Goal: Information Seeking & Learning: Learn about a topic

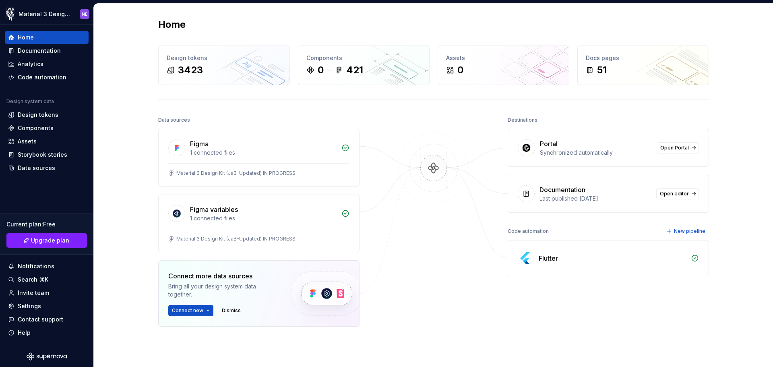
click at [374, 257] on div "Data sources Figma 1 connected files Material 3 Design Kit (JaB-Updated) IN PRO…" at bounding box center [433, 256] width 551 height 285
click at [348, 291] on img at bounding box center [326, 293] width 99 height 66
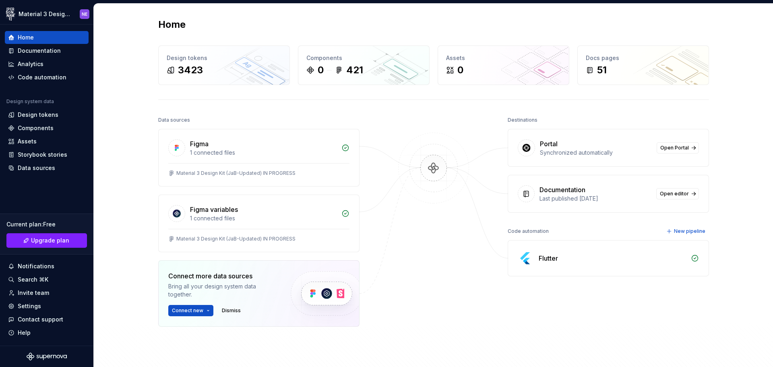
click at [348, 291] on img at bounding box center [326, 293] width 99 height 66
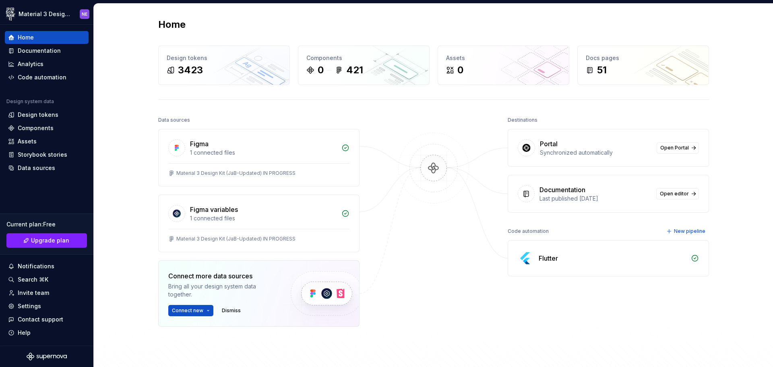
click at [348, 291] on img at bounding box center [326, 293] width 99 height 66
click at [351, 297] on img at bounding box center [326, 293] width 99 height 66
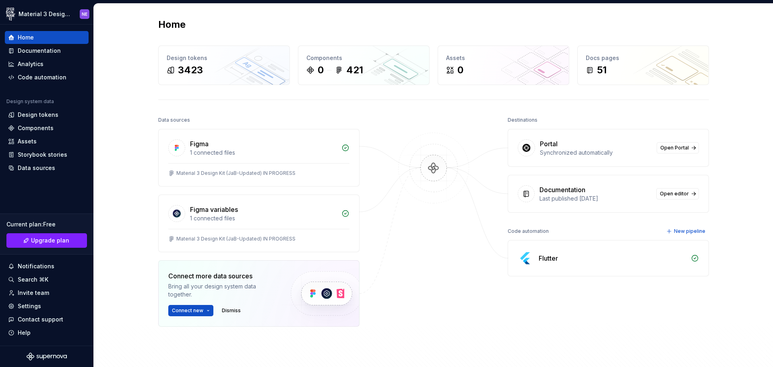
click at [351, 297] on img at bounding box center [326, 293] width 99 height 66
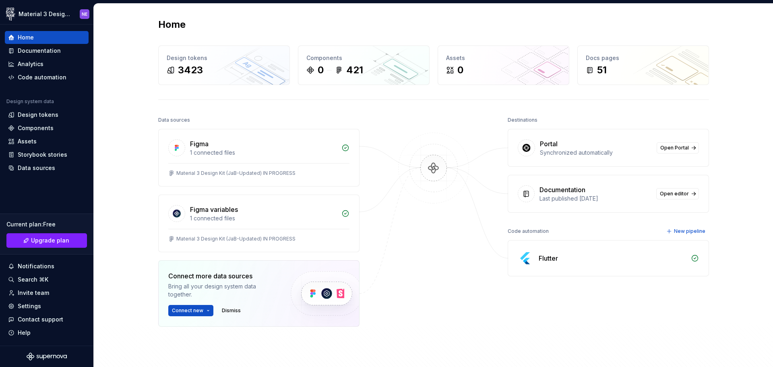
click at [351, 297] on img at bounding box center [326, 293] width 99 height 66
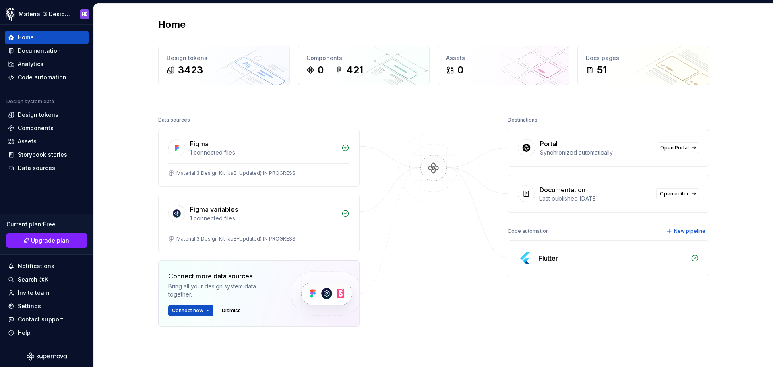
click at [351, 297] on img at bounding box center [326, 293] width 99 height 66
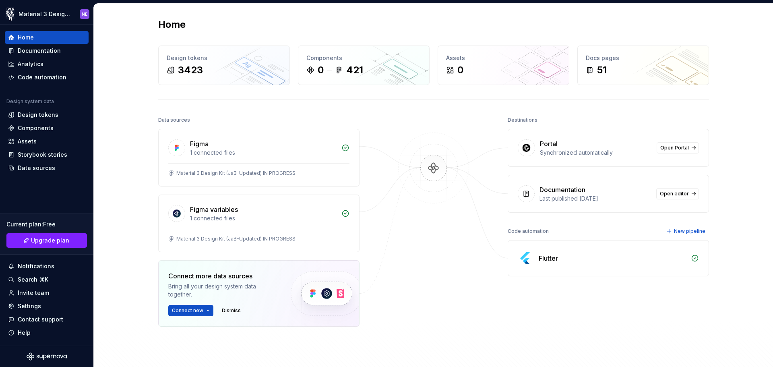
click at [351, 297] on img at bounding box center [326, 293] width 99 height 66
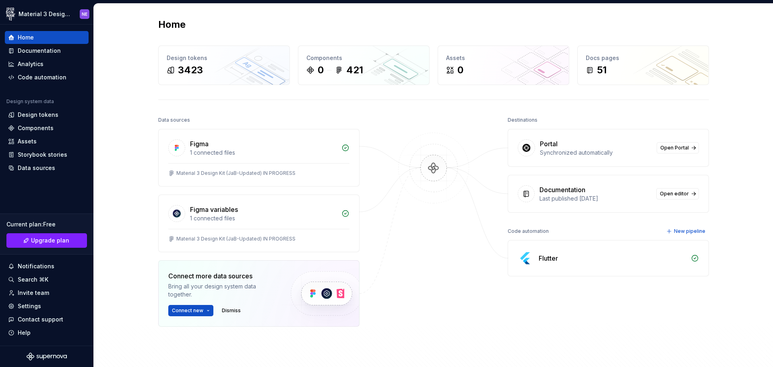
click at [351, 297] on img at bounding box center [326, 293] width 99 height 66
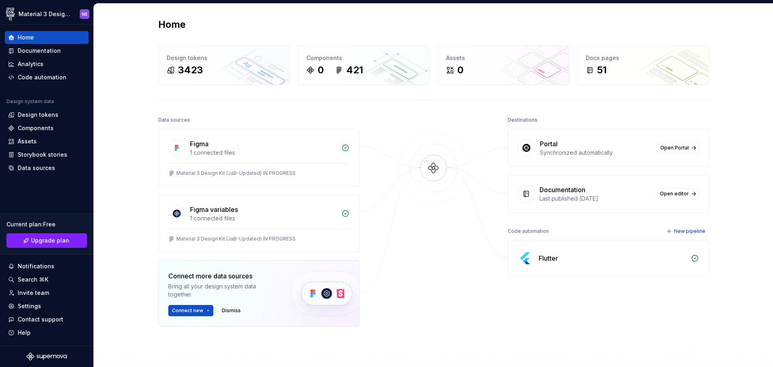
click at [351, 297] on img at bounding box center [326, 293] width 99 height 66
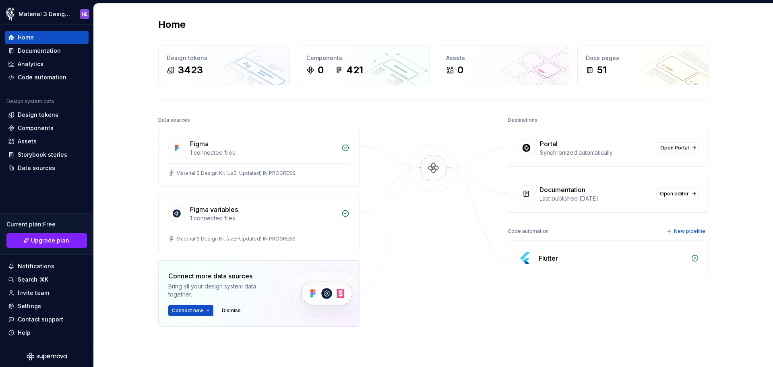
click at [351, 297] on img at bounding box center [326, 293] width 99 height 66
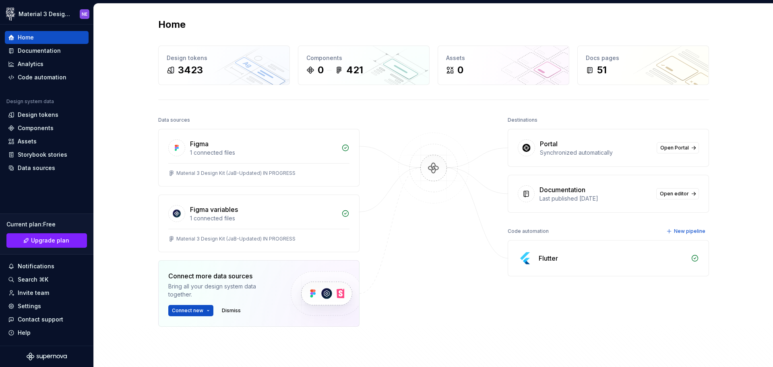
click at [351, 297] on img at bounding box center [326, 293] width 99 height 66
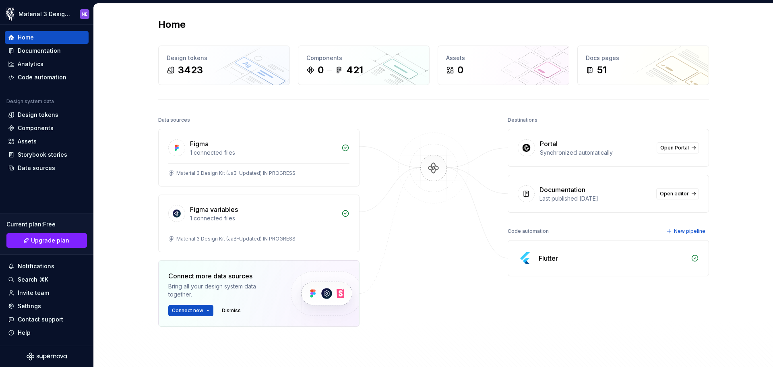
click at [351, 297] on img at bounding box center [326, 293] width 99 height 66
click at [359, 293] on div "Data sources Figma 1 connected files Material 3 Design Kit (JaB-Updated) IN PRO…" at bounding box center [433, 256] width 551 height 285
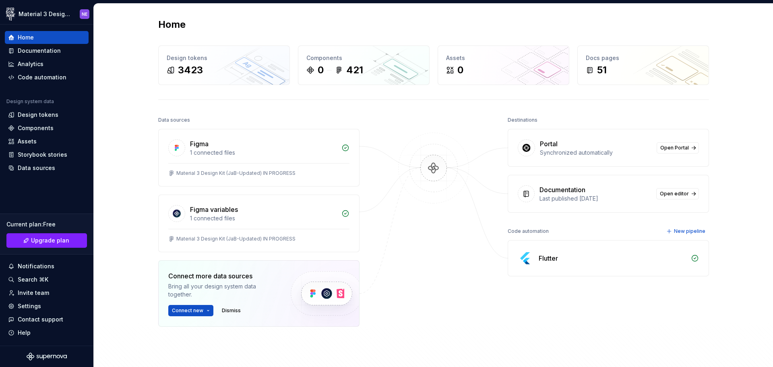
click at [359, 293] on div "Data sources Figma 1 connected files Material 3 Design Kit (JaB-Updated) IN PRO…" at bounding box center [433, 256] width 551 height 285
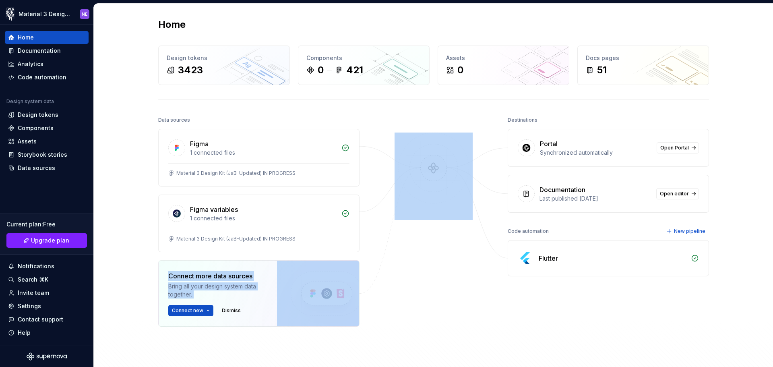
click at [359, 293] on div "Data sources Figma 1 connected files Material 3 Design Kit (JaB-Updated) IN PRO…" at bounding box center [433, 256] width 551 height 285
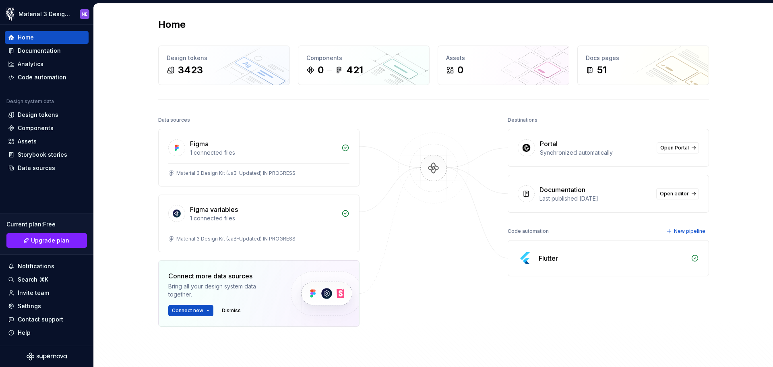
click at [359, 293] on div "Data sources Figma 1 connected files Material 3 Design Kit (JaB-Updated) IN PRO…" at bounding box center [433, 256] width 551 height 285
drag, startPoint x: 359, startPoint y: 293, endPoint x: 442, endPoint y: 19, distance: 286.7
click at [442, 19] on div "Home" at bounding box center [433, 24] width 551 height 13
click at [442, 17] on div "Home Design tokens 3423 Components 0 421 Assets 0 Docs pages 51 Data sources Fi…" at bounding box center [434, 209] width 580 height 410
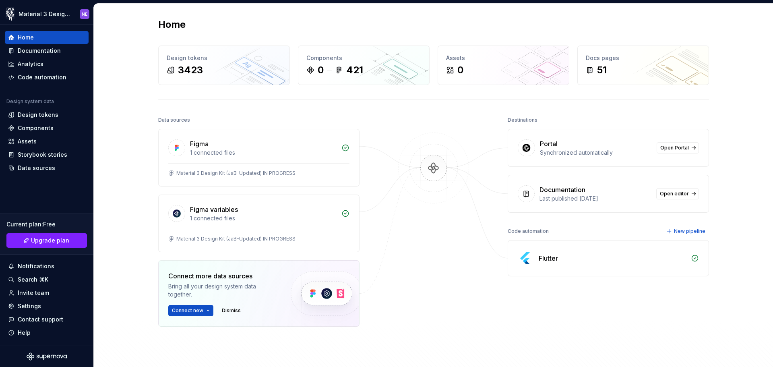
click at [442, 17] on div "Home Design tokens 3423 Components 0 421 Assets 0 Docs pages 51 Data sources Fi…" at bounding box center [434, 209] width 580 height 410
click at [439, 18] on div "Home" at bounding box center [433, 24] width 551 height 13
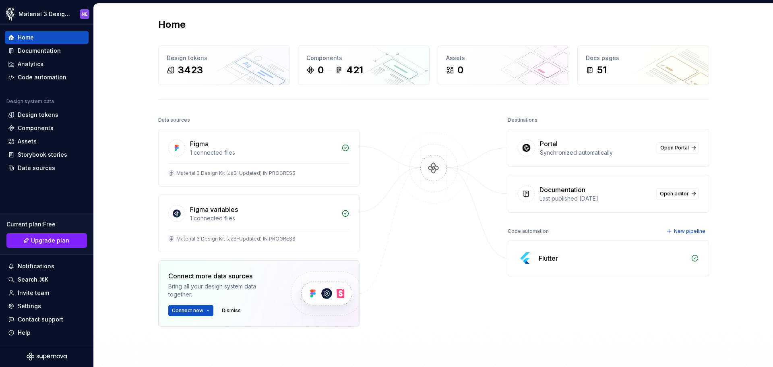
click at [439, 18] on div "Home" at bounding box center [433, 24] width 551 height 13
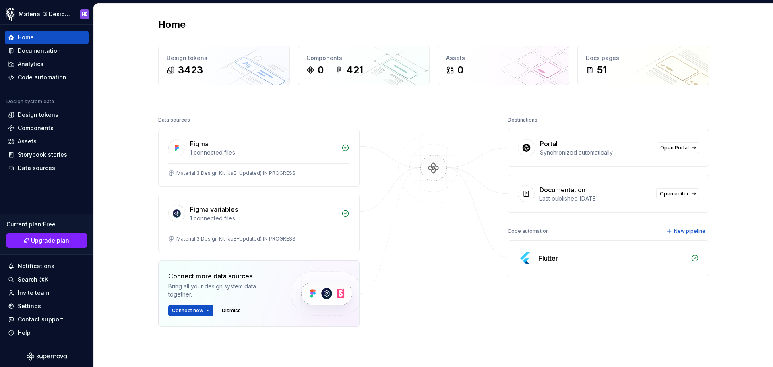
click at [441, 21] on div "Home" at bounding box center [433, 24] width 551 height 13
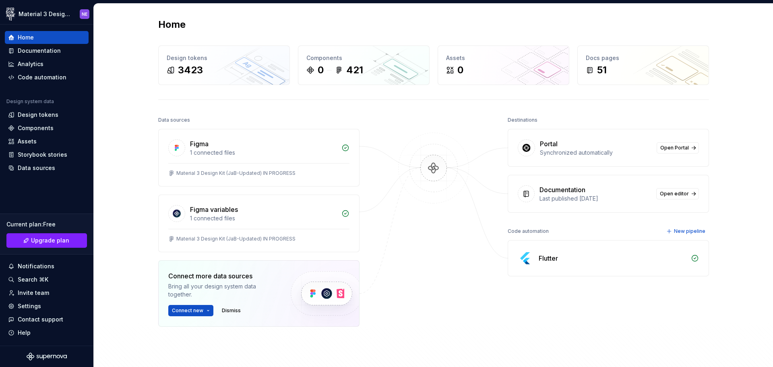
click at [441, 21] on div "Home" at bounding box center [433, 24] width 551 height 13
click at [441, 22] on div "Home" at bounding box center [433, 24] width 551 height 13
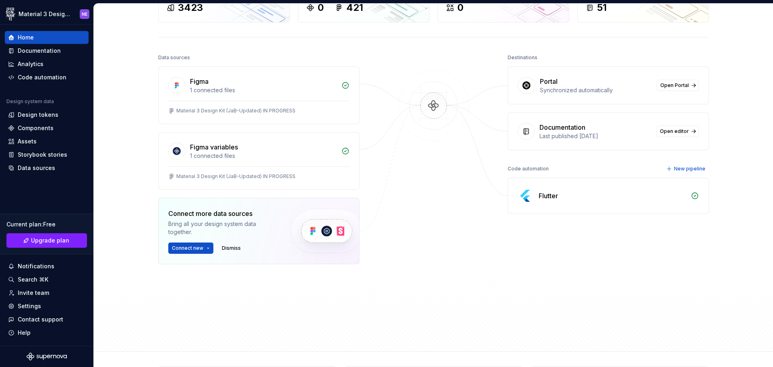
scroll to position [116, 0]
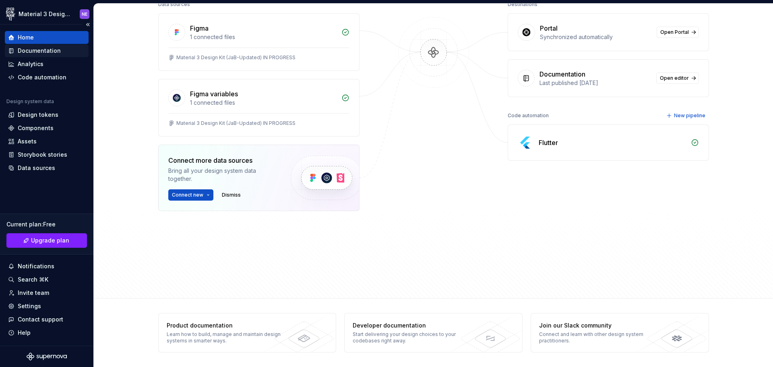
click at [39, 55] on div "Documentation" at bounding box center [47, 50] width 84 height 13
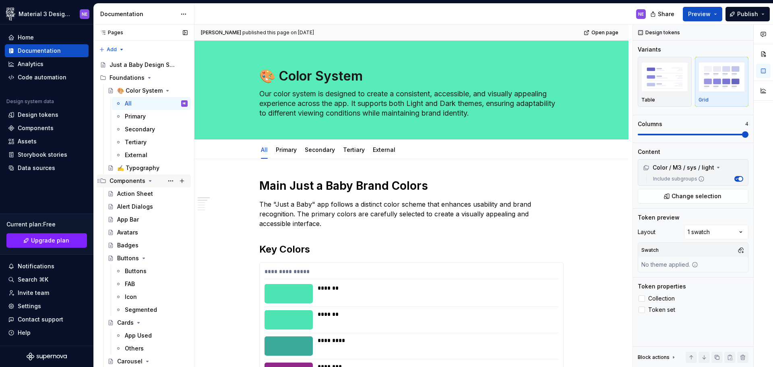
click at [127, 180] on div "Components" at bounding box center [127, 181] width 36 height 8
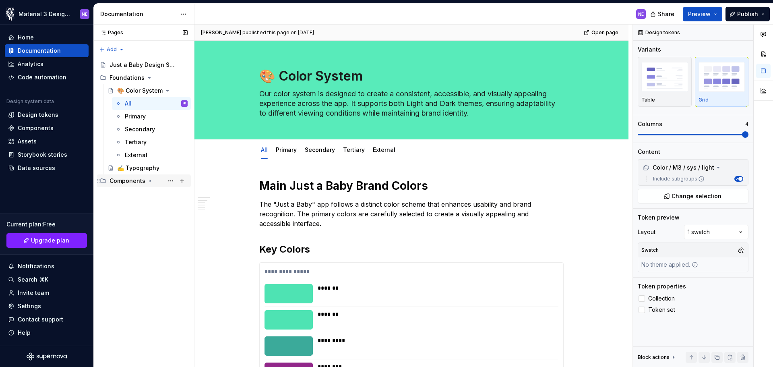
click at [127, 180] on div "Components" at bounding box center [127, 181] width 36 height 8
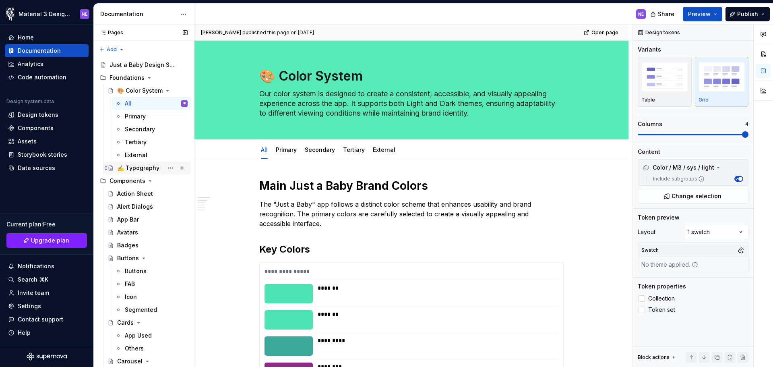
click at [127, 170] on div "✍️ Typography" at bounding box center [138, 168] width 42 height 8
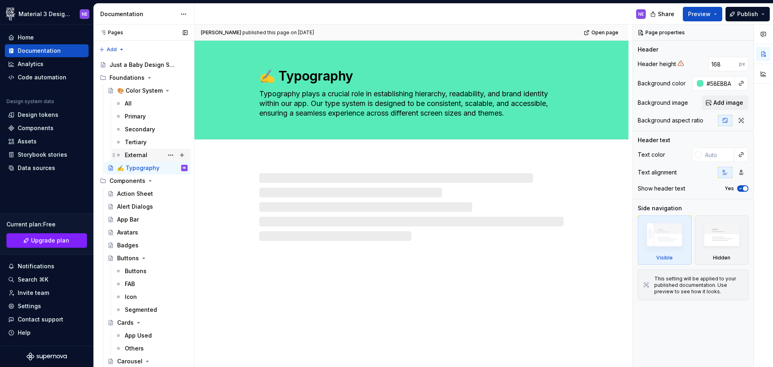
click at [143, 155] on div "External" at bounding box center [136, 155] width 23 height 8
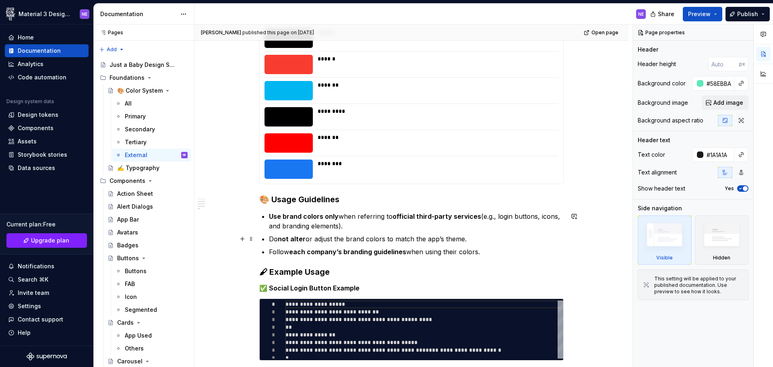
scroll to position [378, 0]
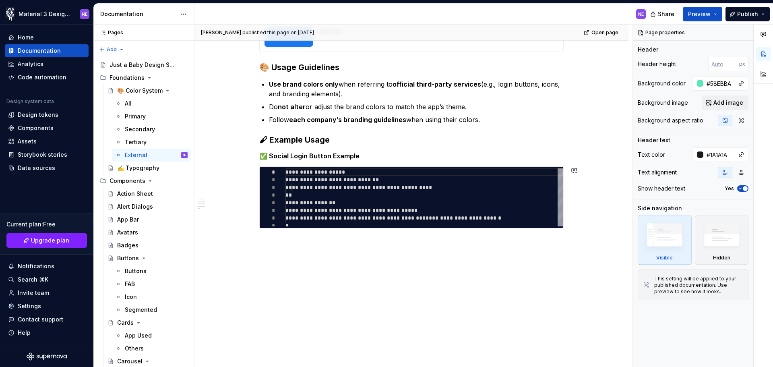
type textarea "*"
click at [397, 265] on div "**********" at bounding box center [411, 74] width 434 height 586
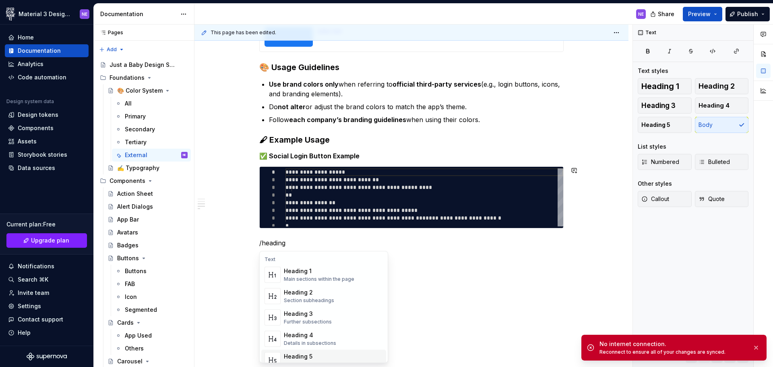
scroll to position [10, 0]
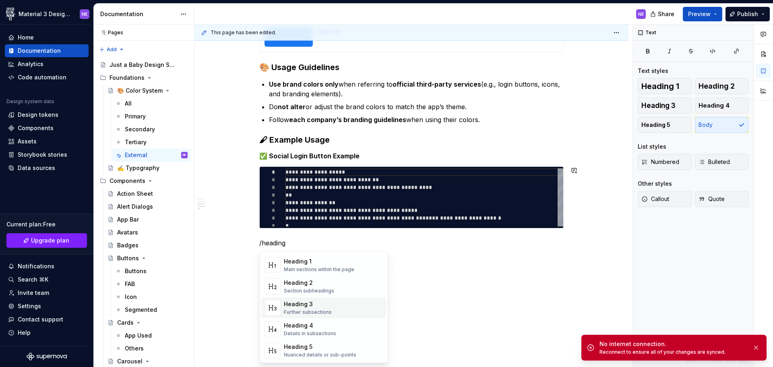
click at [330, 314] on div "Heading 3 Further subsections" at bounding box center [333, 308] width 99 height 16
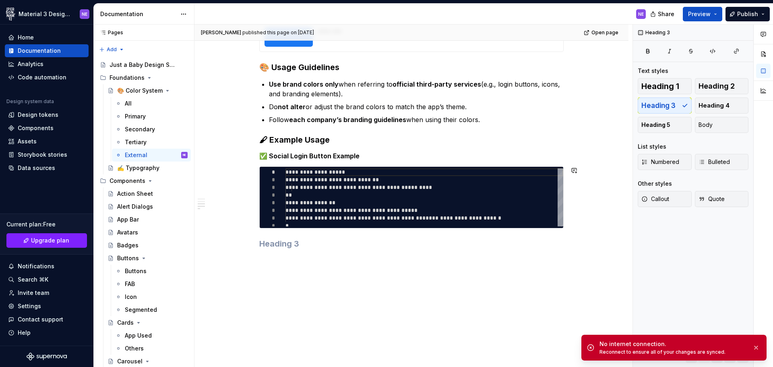
click at [330, 314] on div "**********" at bounding box center [411, 74] width 434 height 587
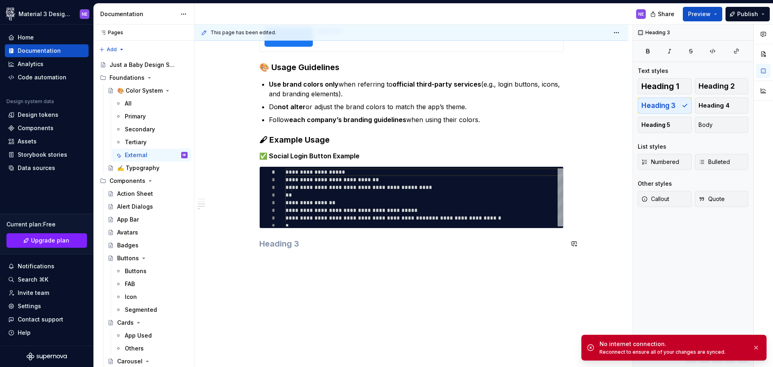
click at [280, 237] on div "**********" at bounding box center [411, 33] width 304 height 465
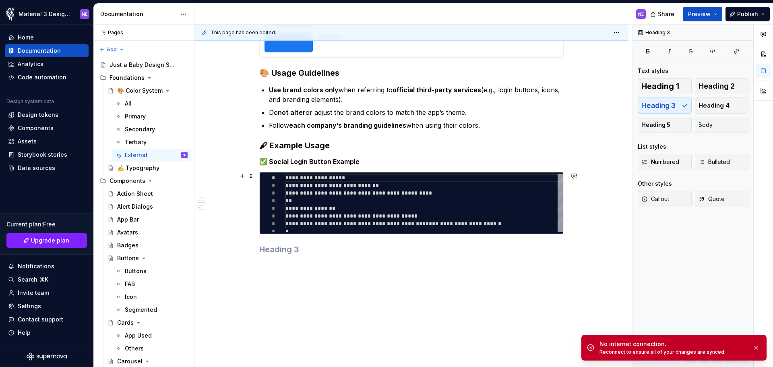
scroll to position [372, 0]
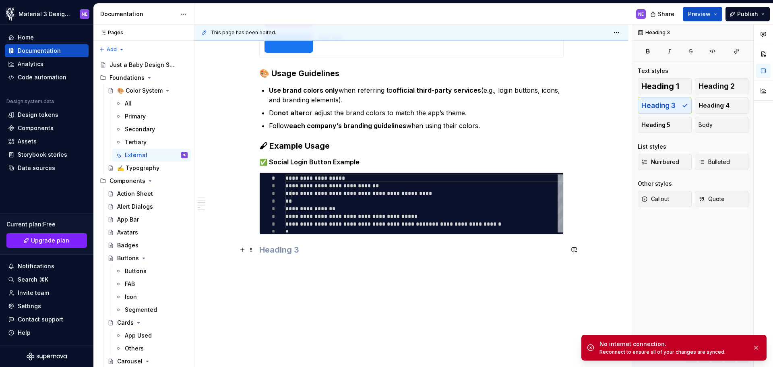
click at [275, 249] on h3 at bounding box center [411, 249] width 304 height 11
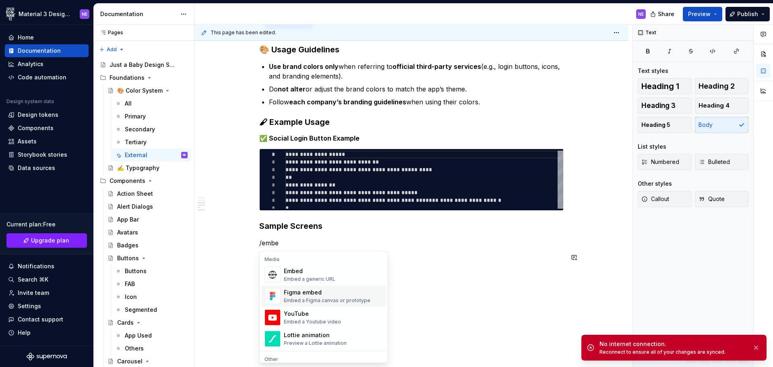
click at [292, 296] on div "Figma embed" at bounding box center [327, 292] width 87 height 8
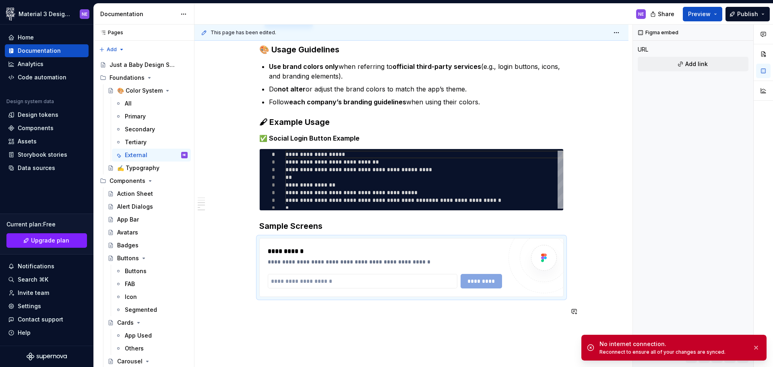
type textarea "*"
click at [307, 280] on input "text" at bounding box center [363, 281] width 190 height 14
paste input "**********"
type input "**********"
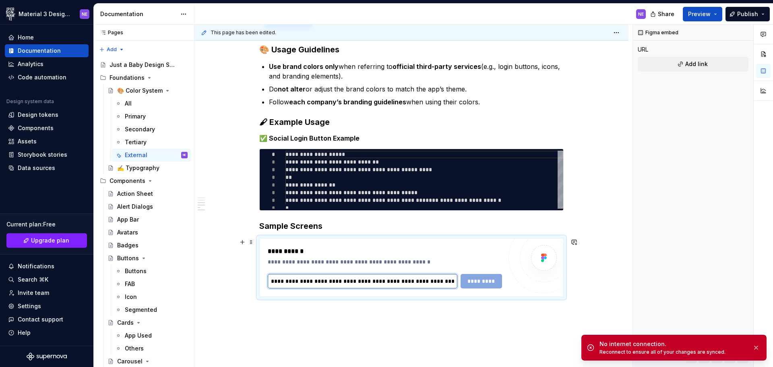
scroll to position [0, 176]
type textarea "*"
type input "**********"
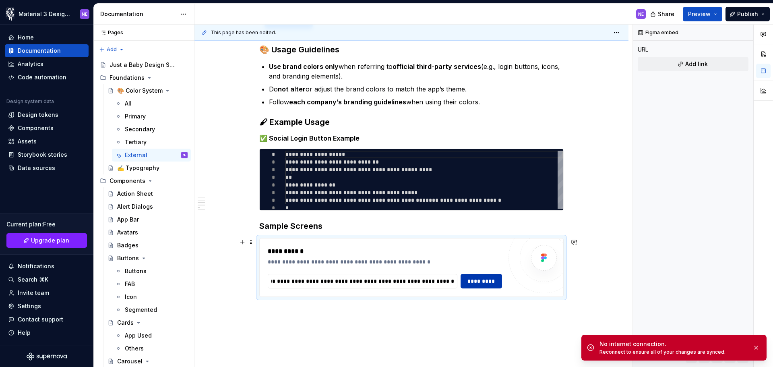
scroll to position [0, 0]
click at [477, 283] on span "*********" at bounding box center [481, 281] width 31 height 8
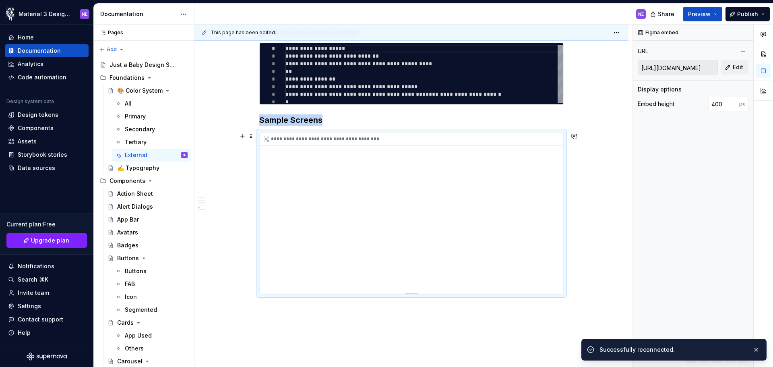
scroll to position [502, 0]
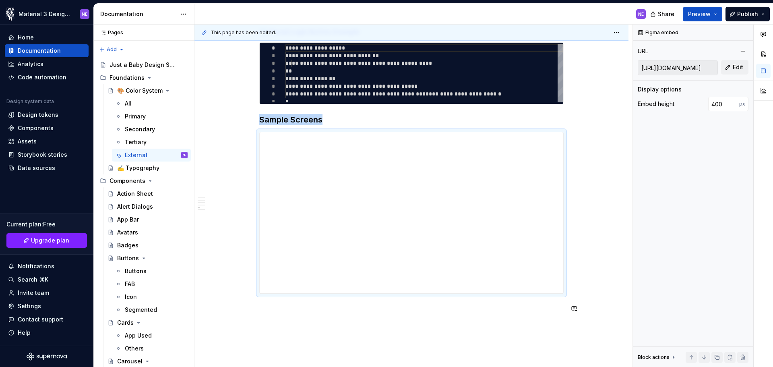
click at [447, 333] on div "**********" at bounding box center [411, 44] width 434 height 775
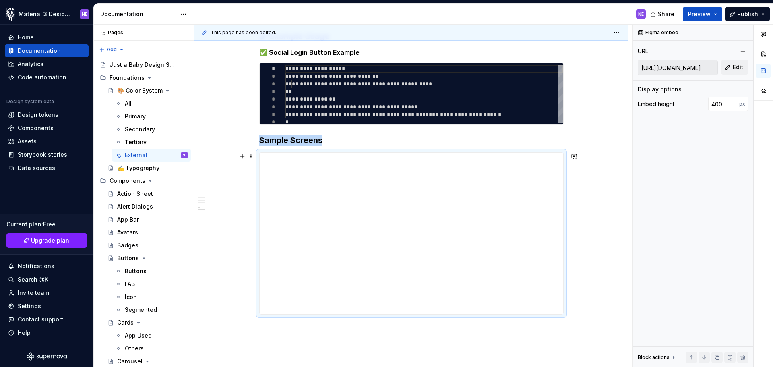
scroll to position [481, 0]
click at [413, 209] on div "**********" at bounding box center [412, 233] width 304 height 161
click at [586, 197] on div "**********" at bounding box center [411, 65] width 434 height 775
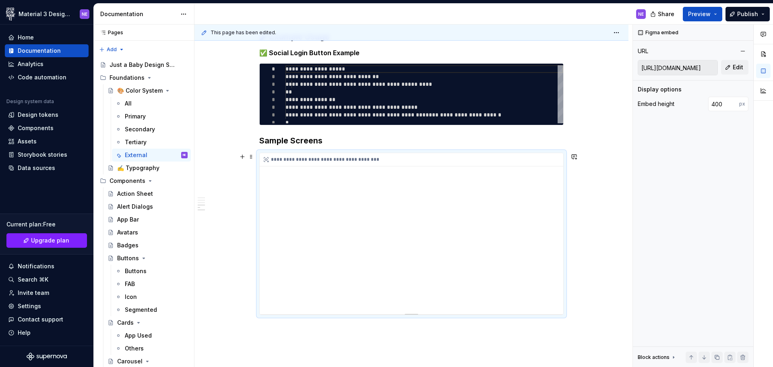
click at [546, 226] on div "**********" at bounding box center [412, 233] width 304 height 161
type textarea "*"
click at [383, 157] on div "**********" at bounding box center [412, 159] width 304 height 13
click at [391, 217] on div "**********" at bounding box center [412, 233] width 304 height 161
click at [724, 71] on button "Edit" at bounding box center [734, 67] width 27 height 14
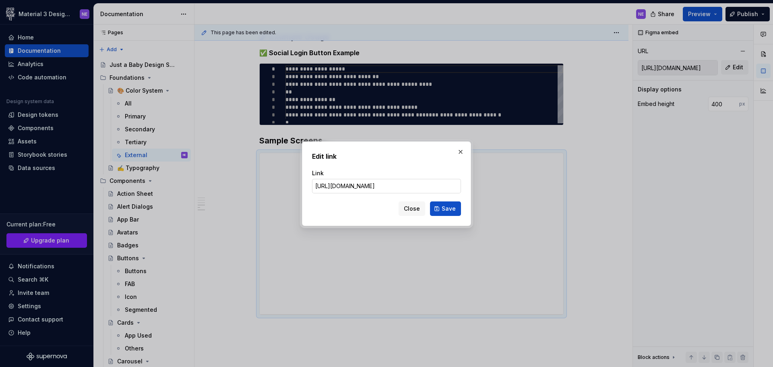
scroll to position [0, 216]
type input "[URL][DOMAIN_NAME]"
click at [455, 205] on span "Save" at bounding box center [449, 209] width 14 height 8
type input "[URL][DOMAIN_NAME]"
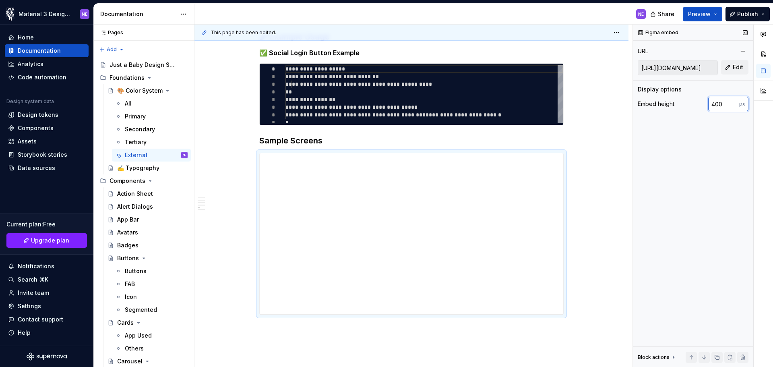
click at [715, 104] on input "400" at bounding box center [723, 104] width 31 height 14
type input "800"
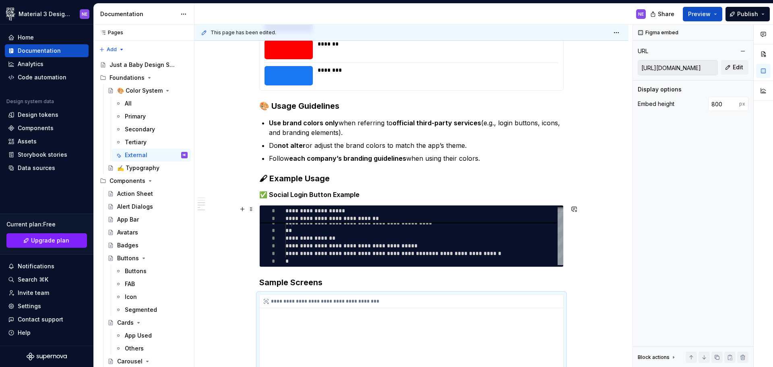
scroll to position [324, 0]
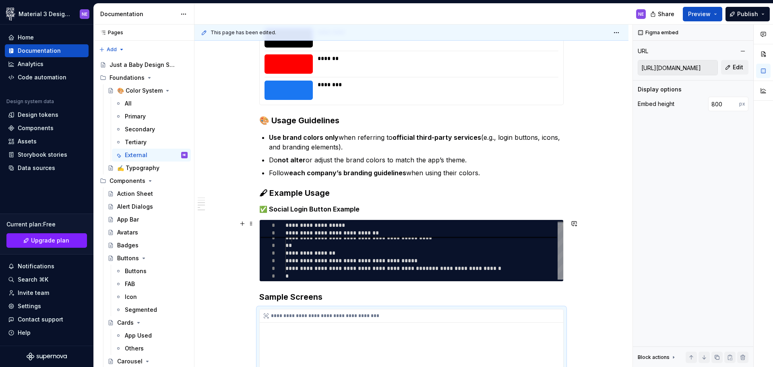
type textarea "*"
type textarea "**********"
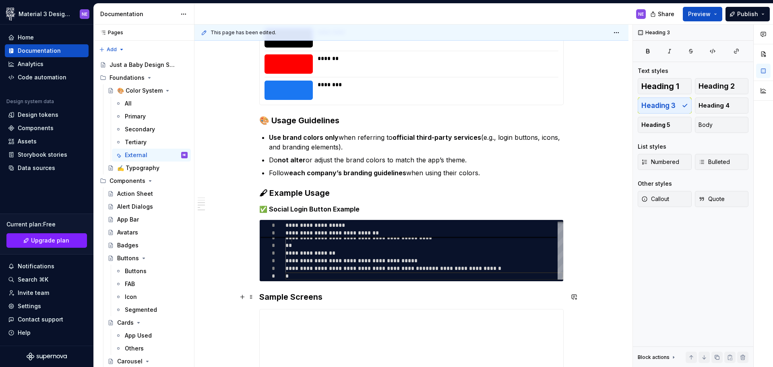
drag, startPoint x: 471, startPoint y: 276, endPoint x: 469, endPoint y: 301, distance: 25.0
click at [469, 301] on h3 "Sample Screens" at bounding box center [411, 296] width 304 height 11
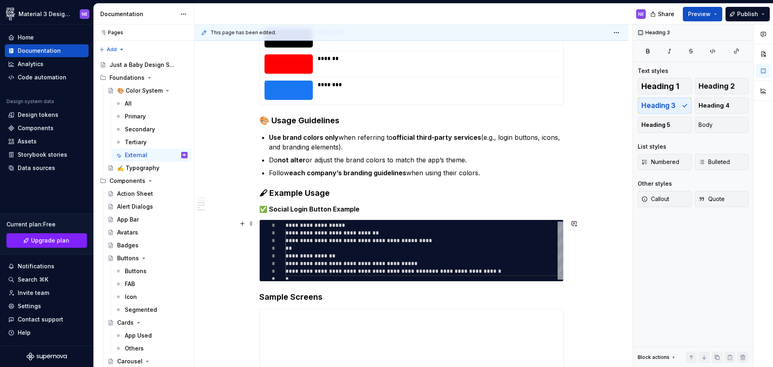
click at [564, 244] on div "**********" at bounding box center [411, 250] width 304 height 62
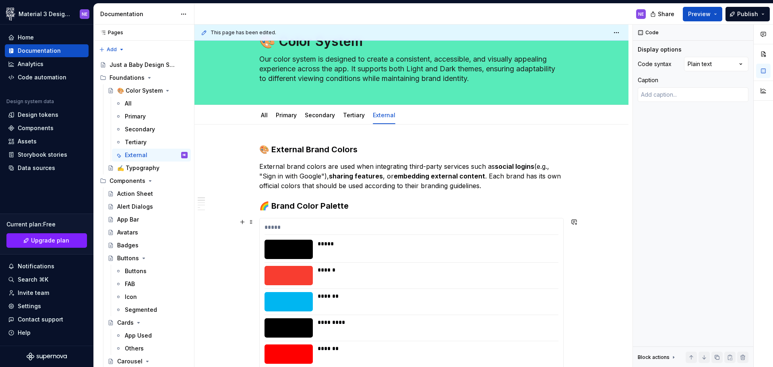
scroll to position [0, 0]
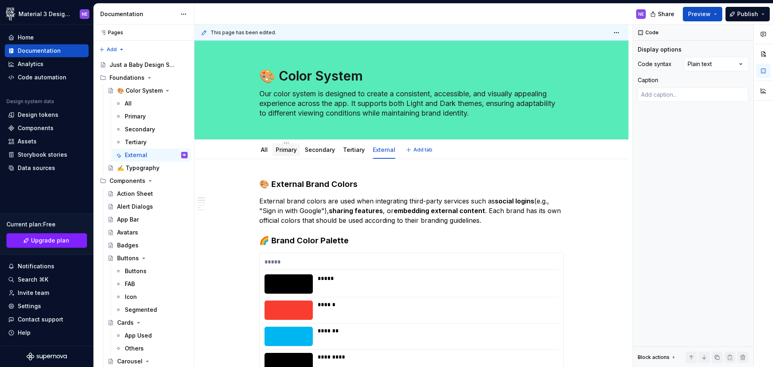
click at [281, 147] on link "Primary" at bounding box center [286, 149] width 21 height 7
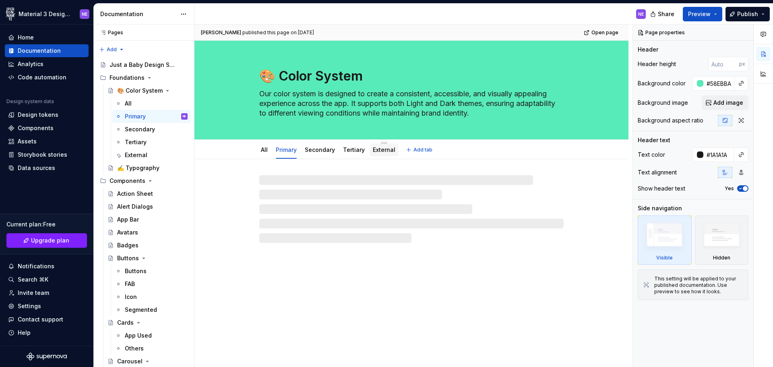
click at [391, 151] on link "External" at bounding box center [384, 149] width 23 height 7
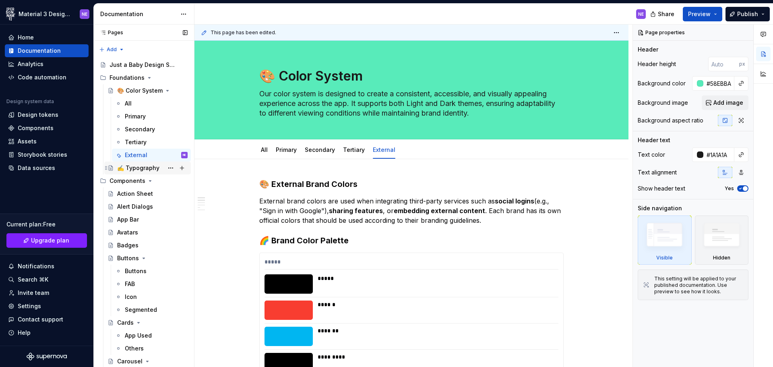
click at [130, 167] on div "✍️ Typography" at bounding box center [138, 168] width 42 height 8
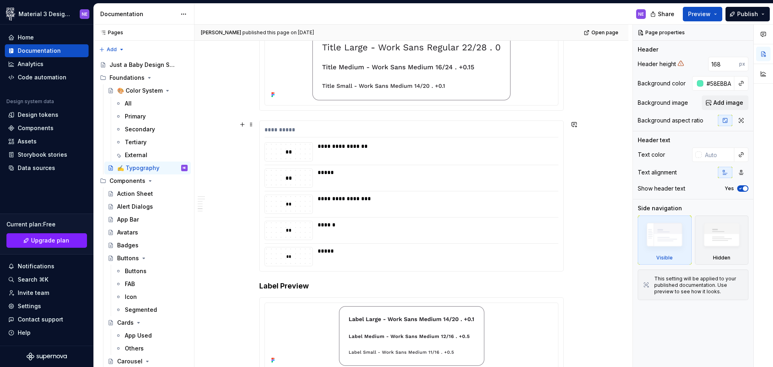
scroll to position [905, 0]
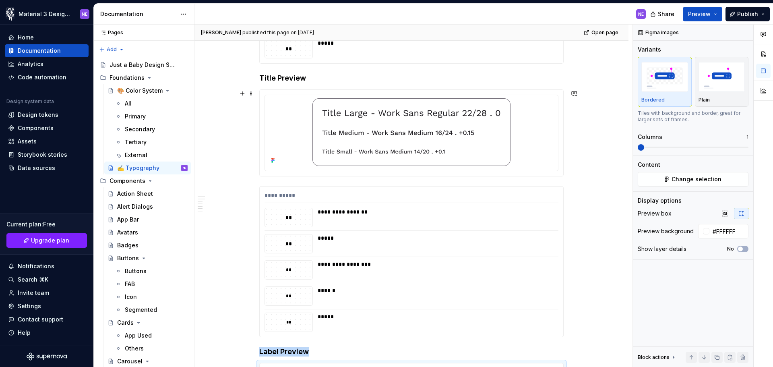
scroll to position [724, 0]
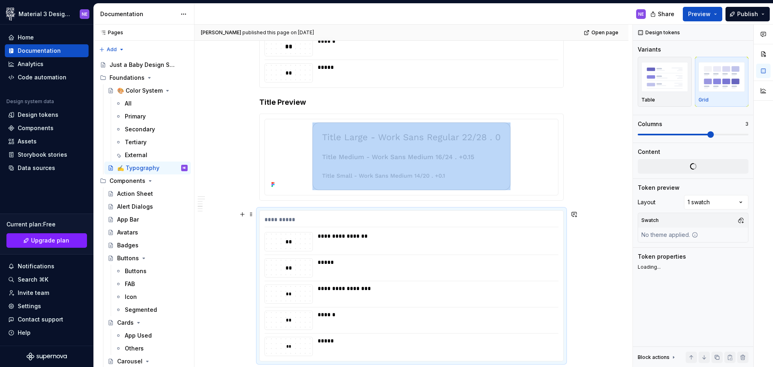
click at [339, 245] on div "**********" at bounding box center [436, 241] width 236 height 19
type textarea "*"
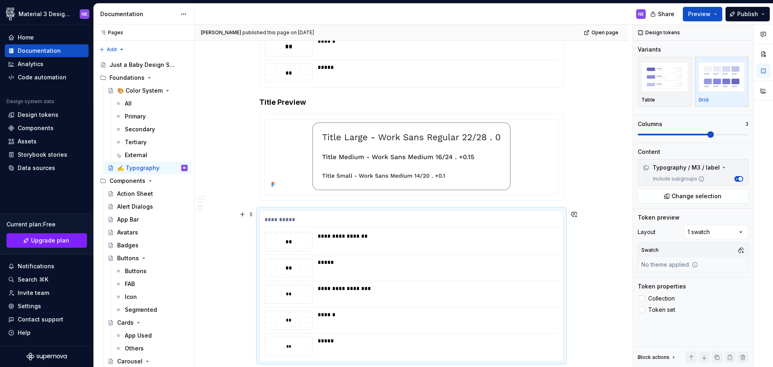
click at [587, 245] on div "**********" at bounding box center [411, 127] width 434 height 1388
click at [586, 132] on div "**********" at bounding box center [411, 127] width 434 height 1388
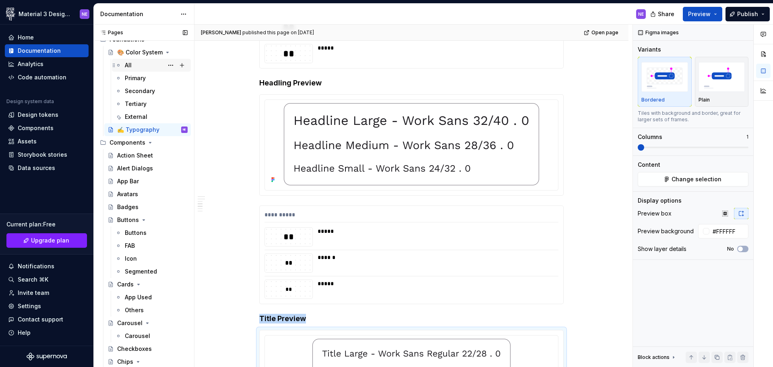
scroll to position [80, 0]
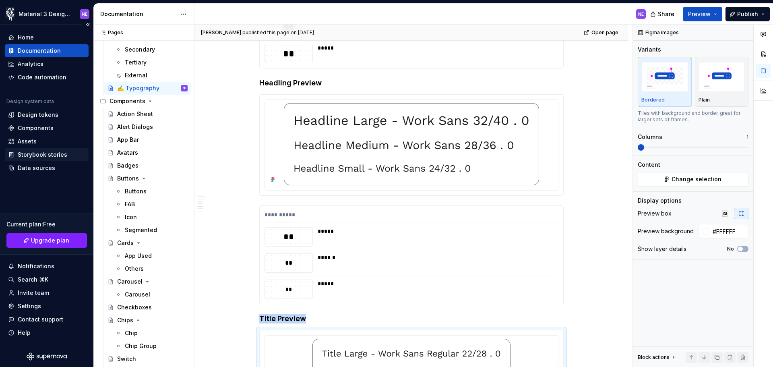
click at [25, 149] on div "Storybook stories" at bounding box center [47, 154] width 84 height 13
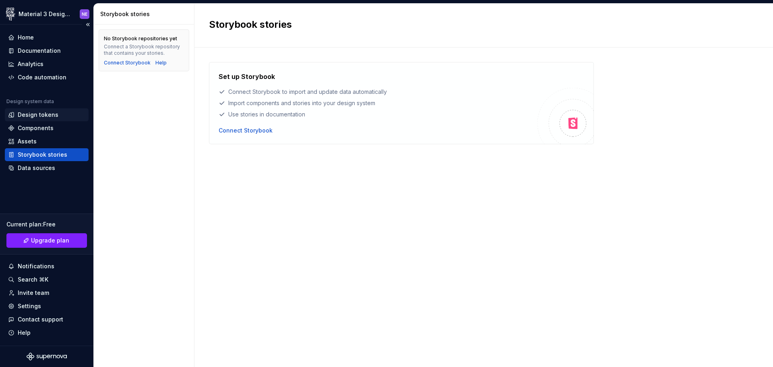
click at [31, 110] on div "Design tokens" at bounding box center [47, 114] width 84 height 13
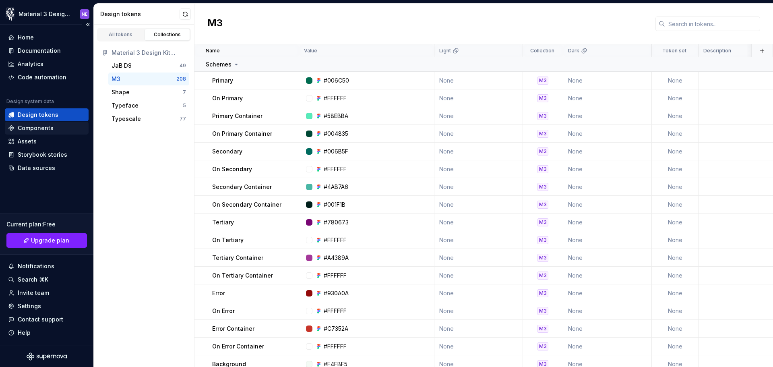
click at [53, 127] on div "Components" at bounding box center [46, 128] width 77 height 8
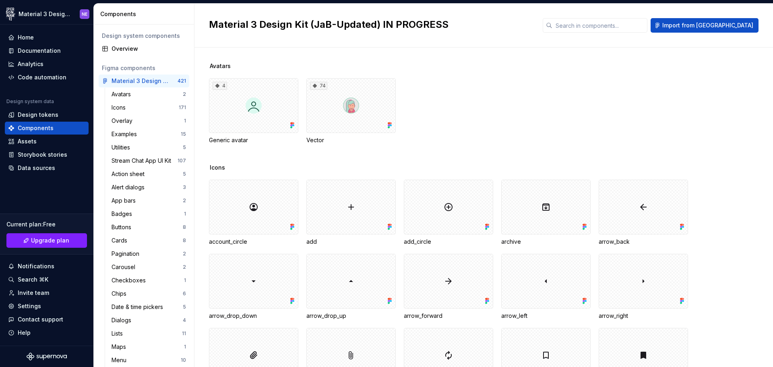
click at [440, 107] on div "4 Generic avatar 74 Vector" at bounding box center [491, 111] width 564 height 66
click at [439, 91] on div "4 Generic avatar 74 Vector" at bounding box center [491, 111] width 564 height 66
click at [416, 119] on div "4 Generic avatar 74 Vector" at bounding box center [491, 111] width 564 height 66
click at [571, 57] on div "Avatars 4 Generic avatar 74 Vector Icons account_circle add add_circle archive …" at bounding box center [491, 207] width 564 height 319
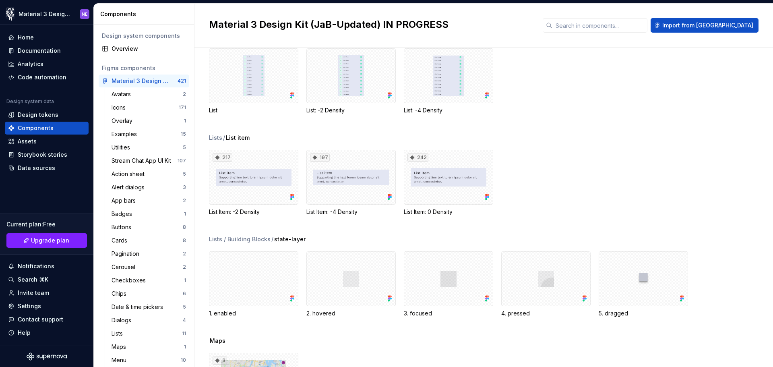
scroll to position [8435, 0]
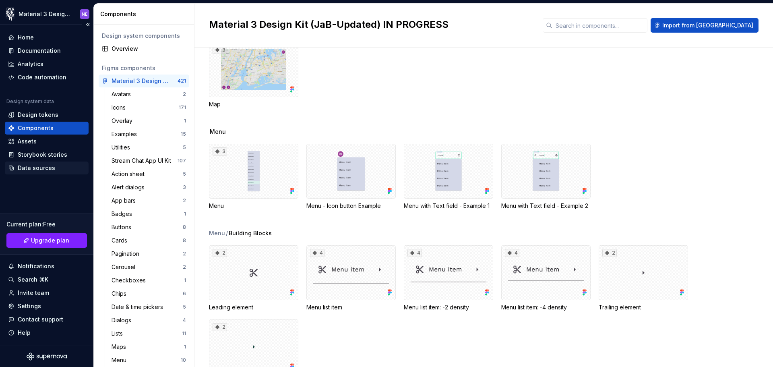
click at [43, 168] on div "Data sources" at bounding box center [36, 168] width 37 height 8
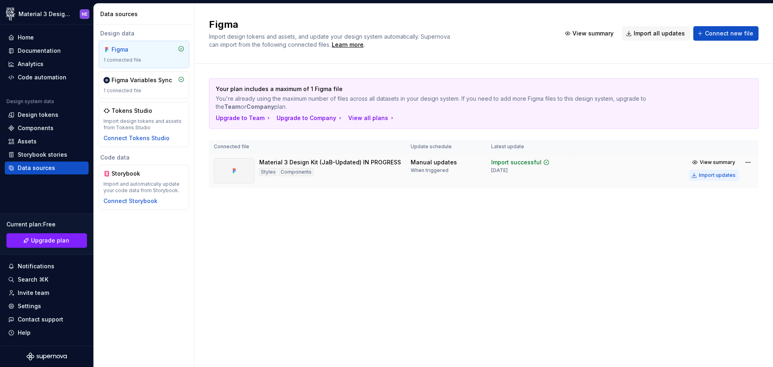
click at [706, 178] on button "Import updates" at bounding box center [714, 174] width 50 height 11
click at [700, 174] on button "Import updates" at bounding box center [714, 174] width 50 height 11
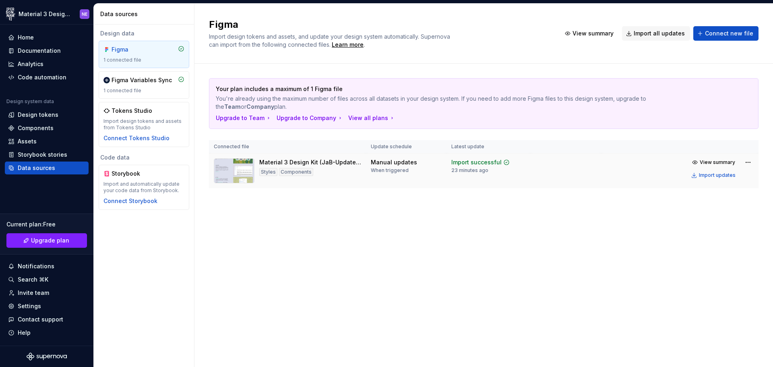
click at [411, 221] on div "Figma Import design tokens and assets, and update your design system automatica…" at bounding box center [483, 185] width 578 height 363
click at [369, 284] on div "Figma Import design tokens and assets, and update your design system automatica…" at bounding box center [483, 185] width 578 height 363
click at [469, 228] on div "Figma Import design tokens and assets, and update your design system automatica…" at bounding box center [483, 185] width 578 height 363
click at [364, 117] on div "View all plans" at bounding box center [371, 118] width 47 height 8
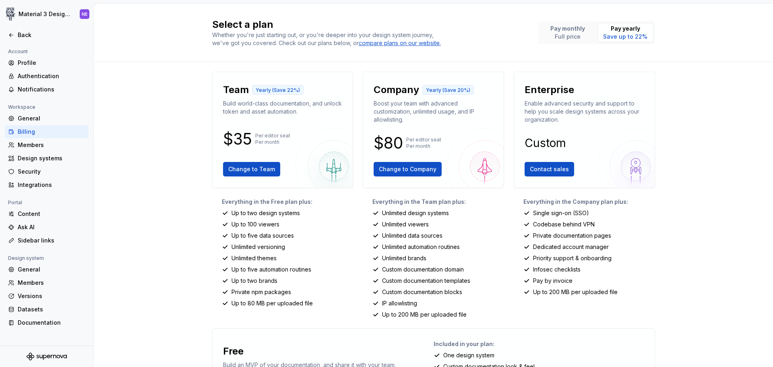
click at [191, 162] on div "Select a plan Whether you're just starting out, or you're deeper into your desi…" at bounding box center [433, 185] width 679 height 363
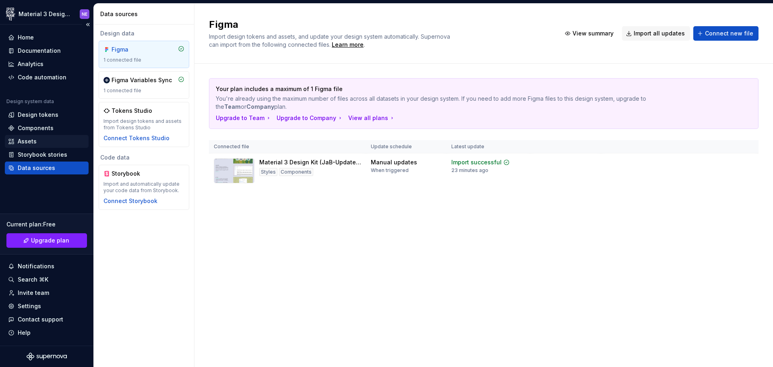
click at [47, 145] on div "Assets" at bounding box center [47, 141] width 84 height 13
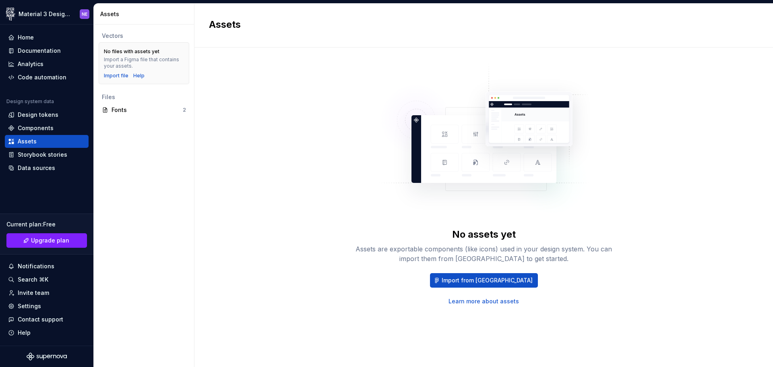
click at [142, 181] on div "Vectors No files with assets yet Import a Figma file that contains your assets.…" at bounding box center [144, 196] width 100 height 342
click at [129, 105] on div "Fonts 2" at bounding box center [144, 109] width 91 height 13
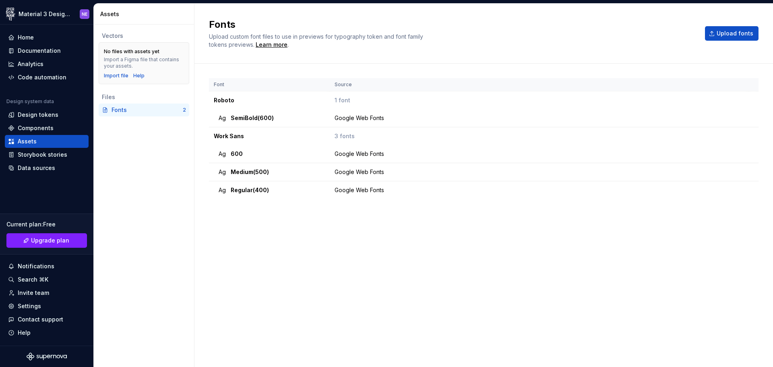
click at [129, 105] on div "Fonts 2" at bounding box center [144, 109] width 91 height 13
click at [350, 257] on div "Font Source Roboto 1 font Ag SemiBold (600) Google Web Fonts Work Sans 3 fonts …" at bounding box center [484, 207] width 550 height 258
click at [44, 38] on div "Home" at bounding box center [46, 37] width 77 height 8
